Goal: Use online tool/utility: Utilize a website feature to perform a specific function

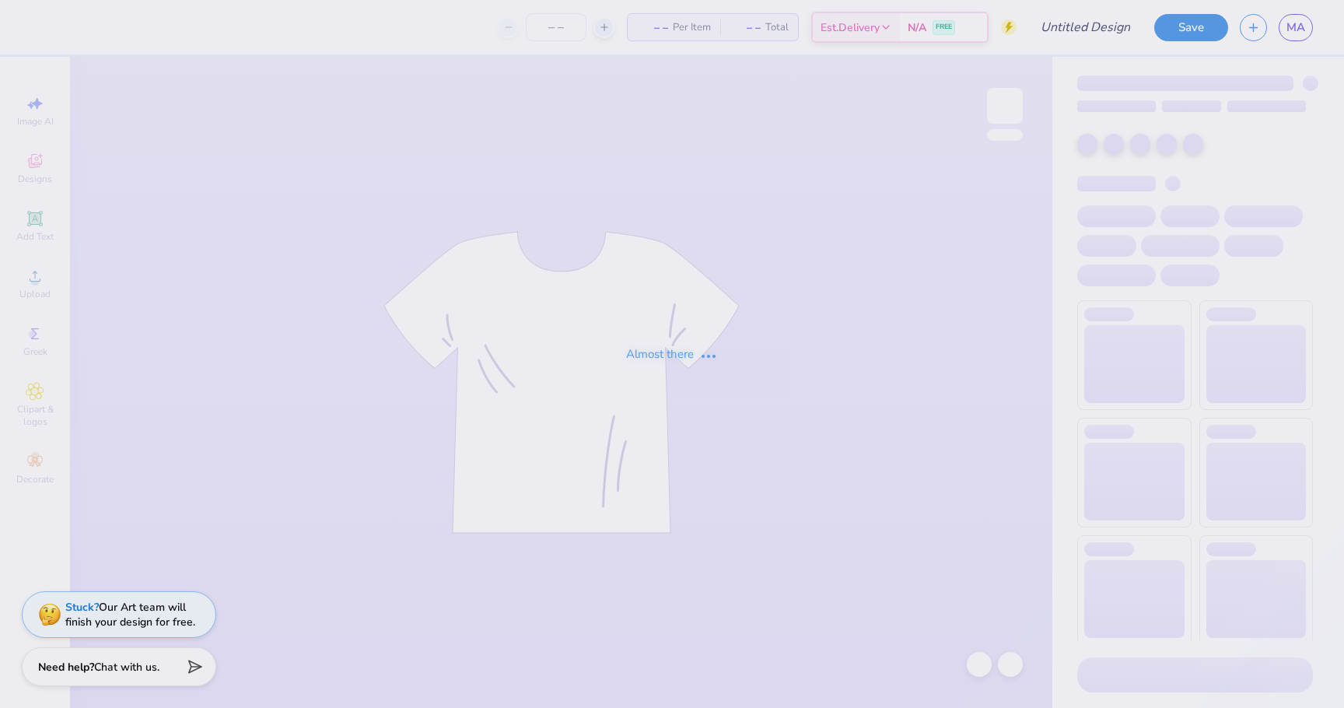
type input "ISA Design"
type input "50"
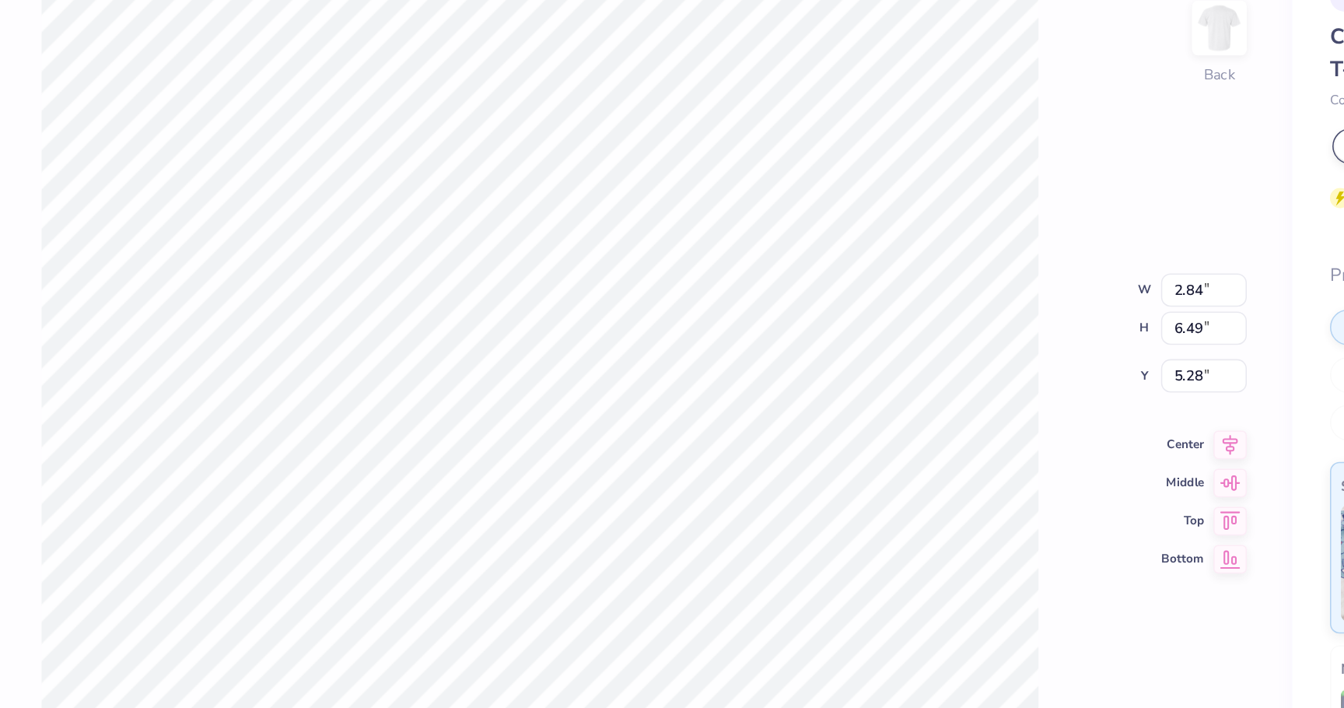
type input "7.01"
type input "18.00"
type input "4.91"
type input "1.07"
type input "4.81"
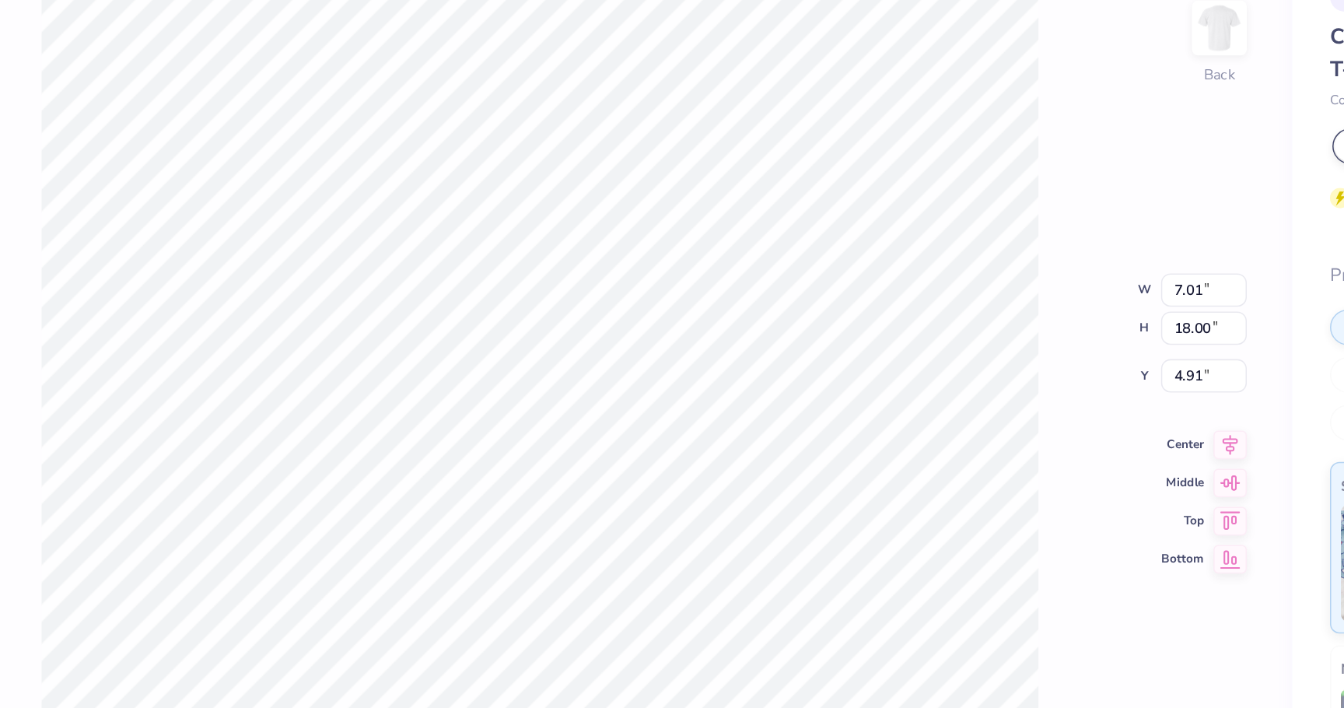
type input "4.75"
type input "4.05"
type input "2.84"
type input "5.64"
type input "1.07"
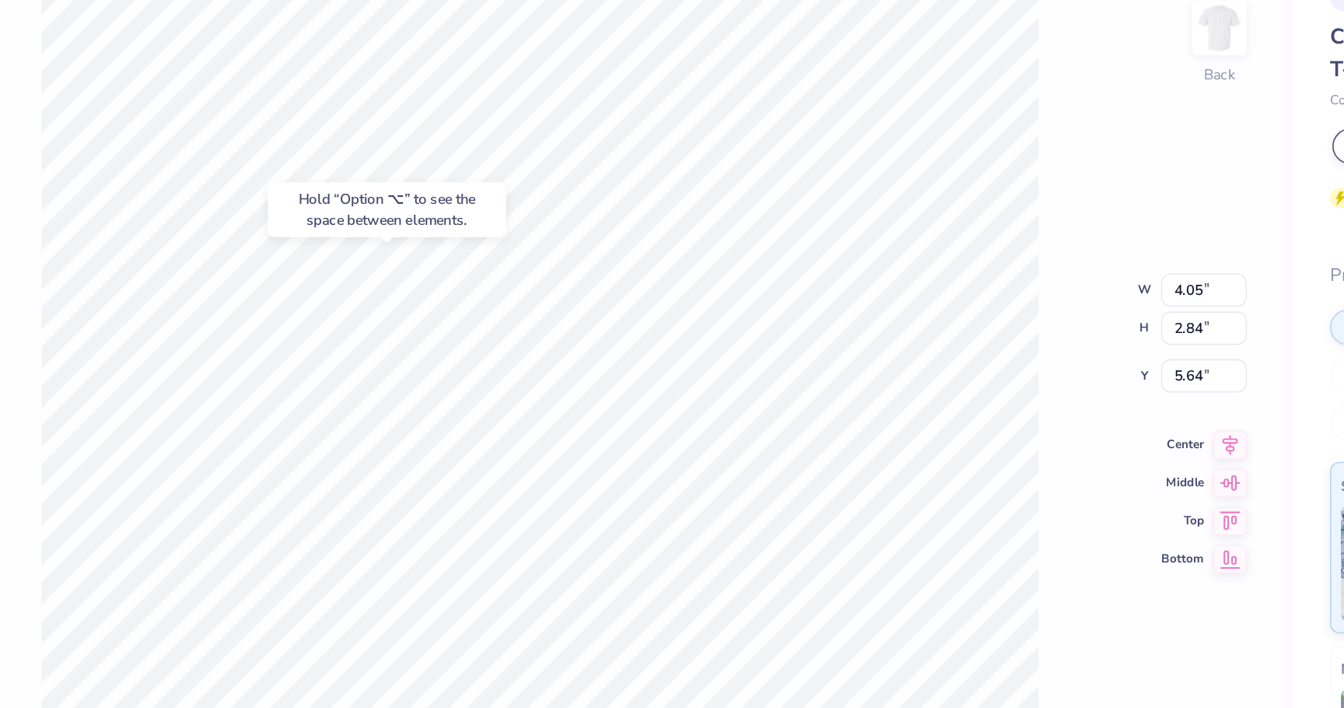
type input "4.81"
type input "4.75"
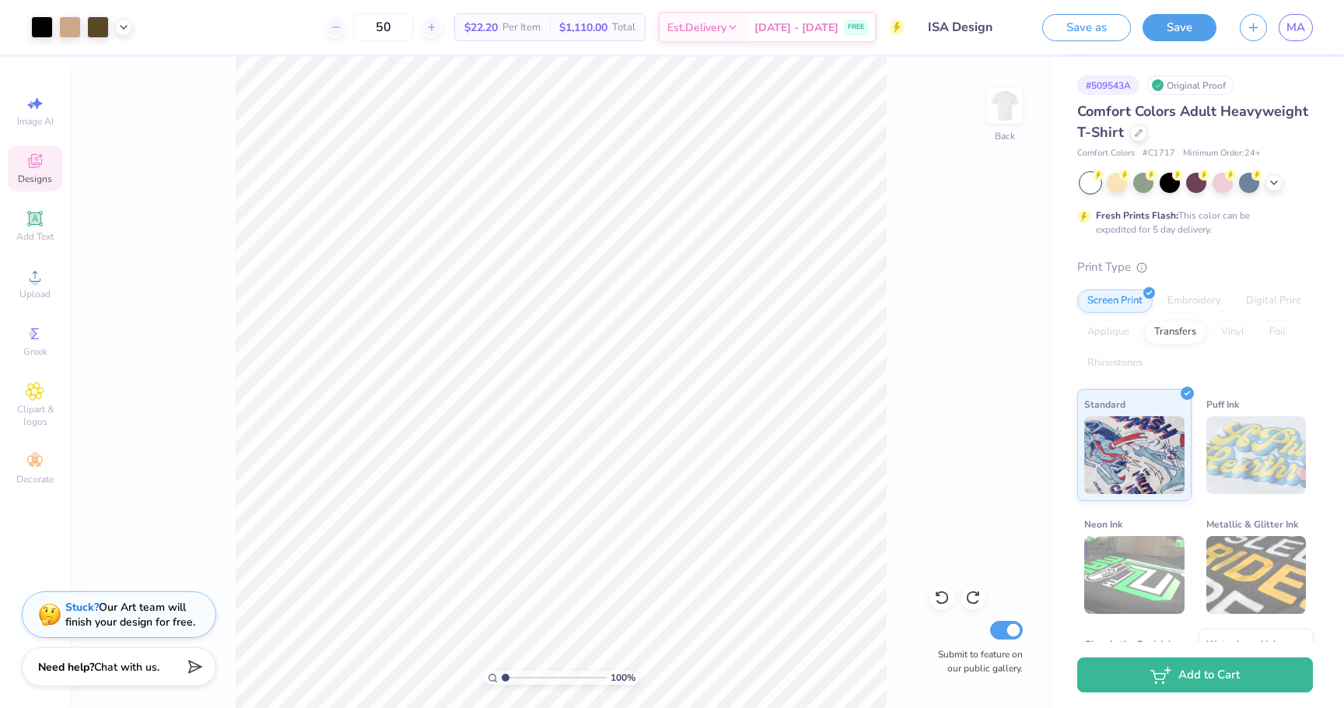
click at [37, 170] on div "Designs" at bounding box center [35, 168] width 54 height 46
